Goal: Information Seeking & Learning: Learn about a topic

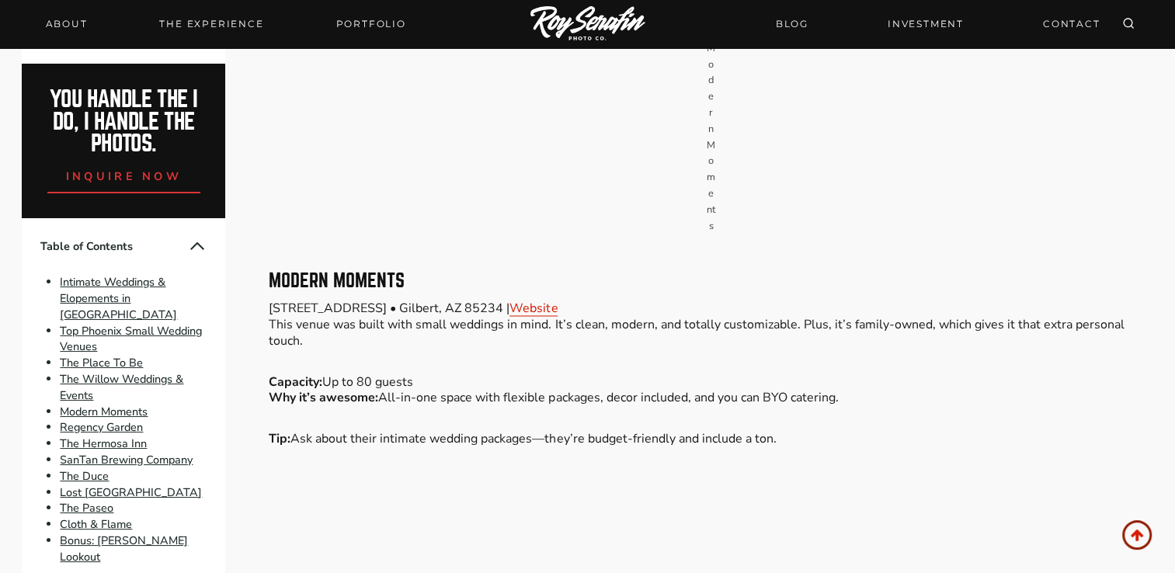
scroll to position [2640, 0]
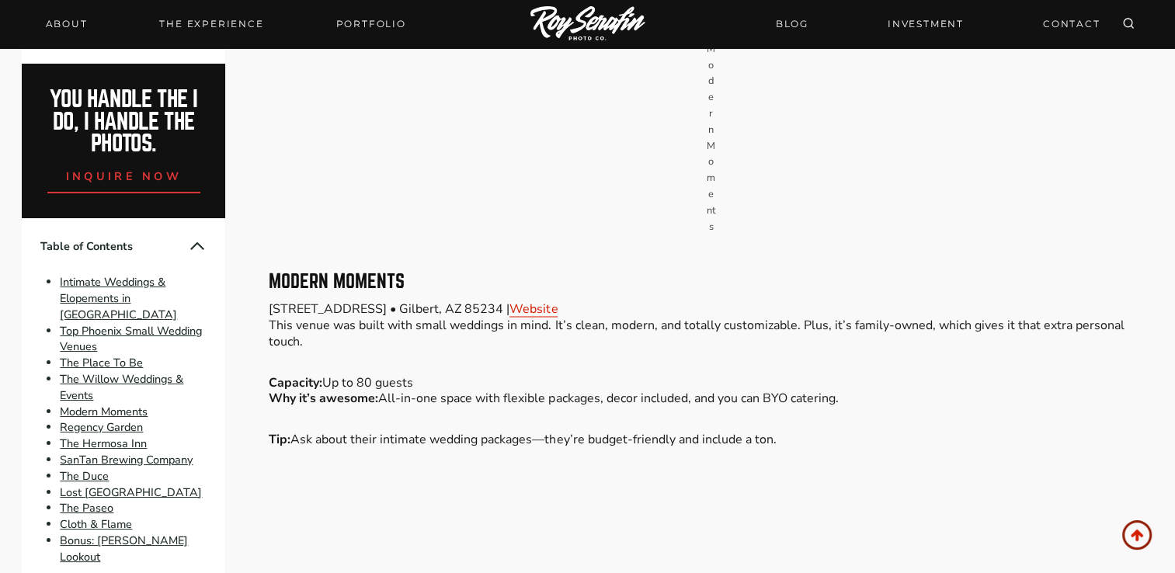
drag, startPoint x: 273, startPoint y: 273, endPoint x: 398, endPoint y: 276, distance: 125.1
drag, startPoint x: 398, startPoint y: 276, endPoint x: 370, endPoint y: 280, distance: 28.2
copy h3 "The Hermosa Inn"
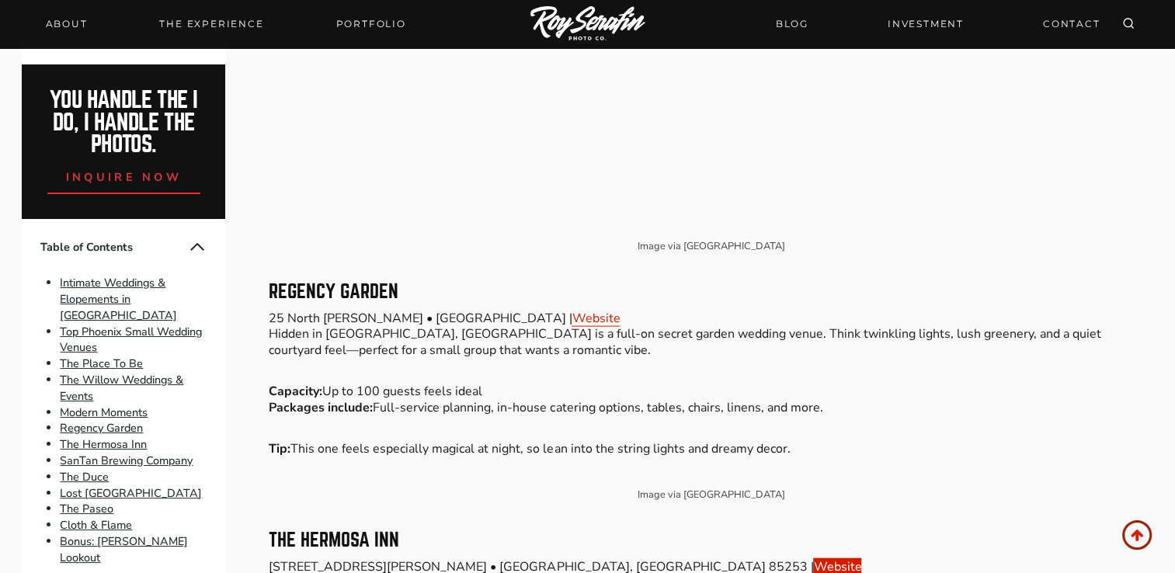
scroll to position [2956, 0]
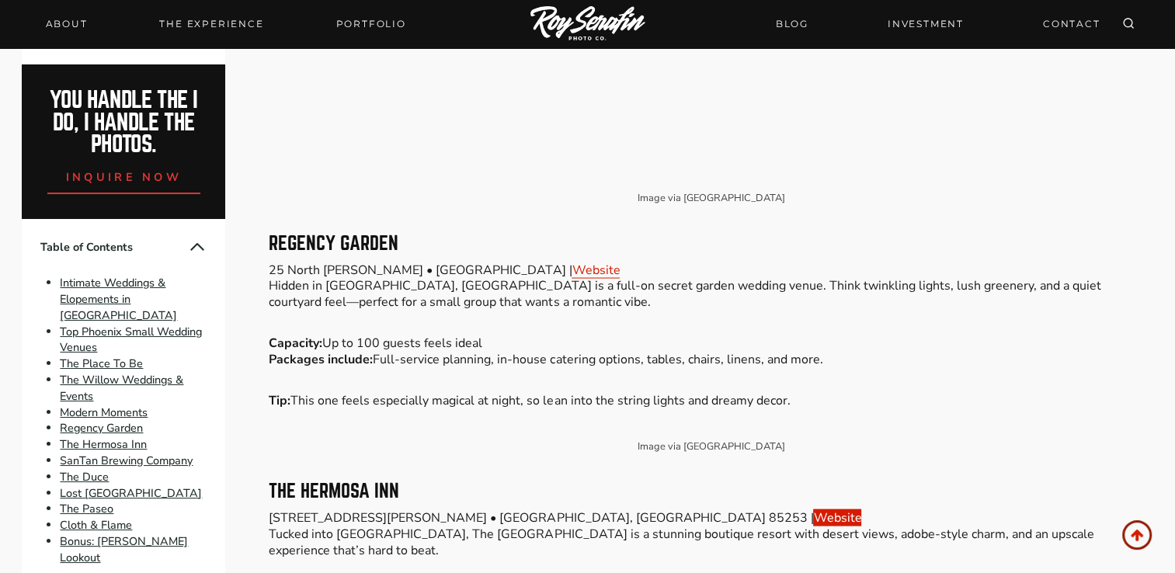
click at [813, 509] on link "Website" at bounding box center [837, 517] width 48 height 17
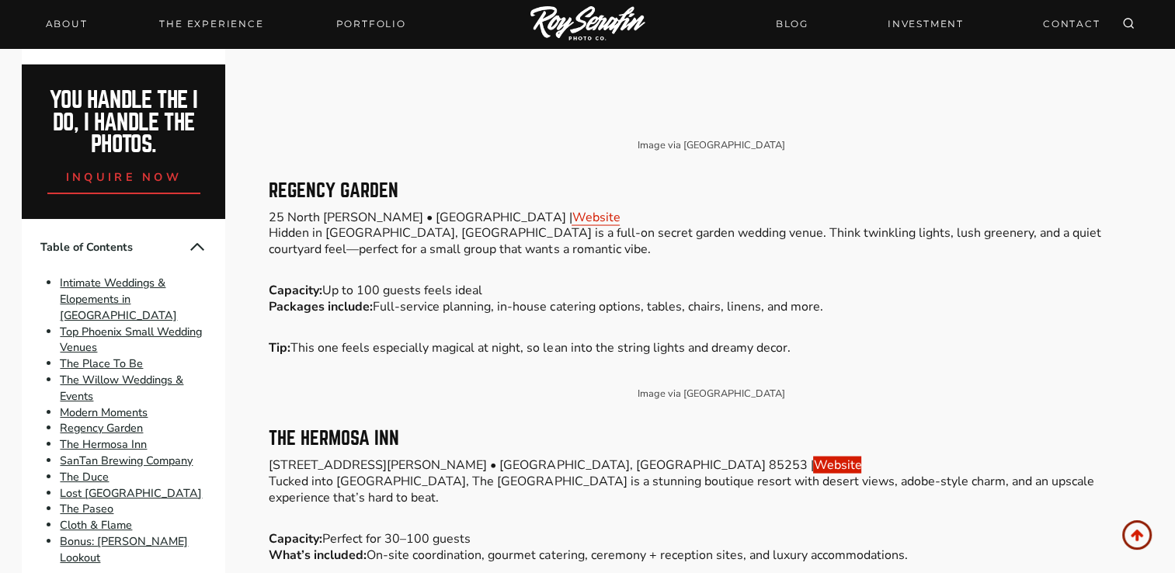
scroll to position [3034, 0]
